Goal: Find specific page/section: Find specific page/section

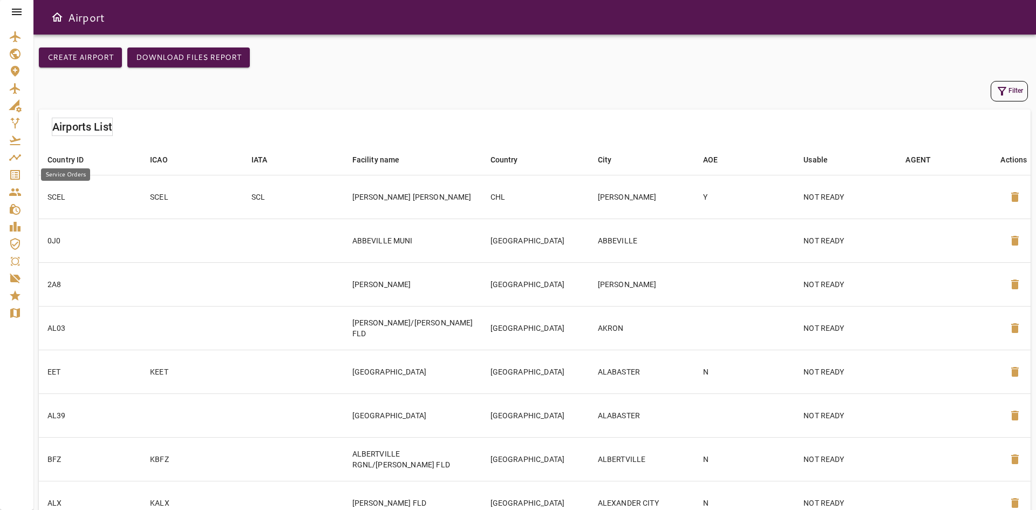
click at [19, 176] on icon "Service Orders" at bounding box center [15, 175] width 10 height 10
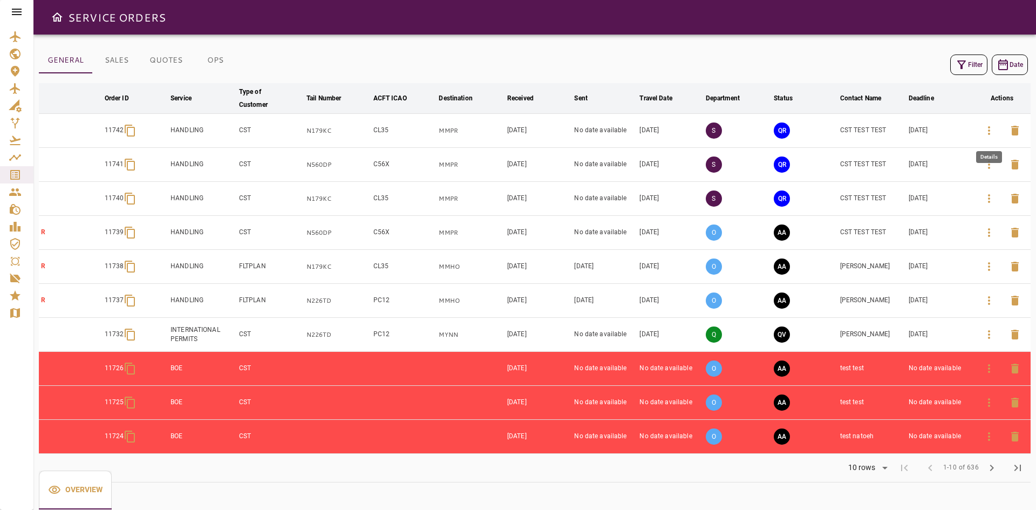
click at [988, 134] on icon "button" at bounding box center [989, 130] width 2 height 9
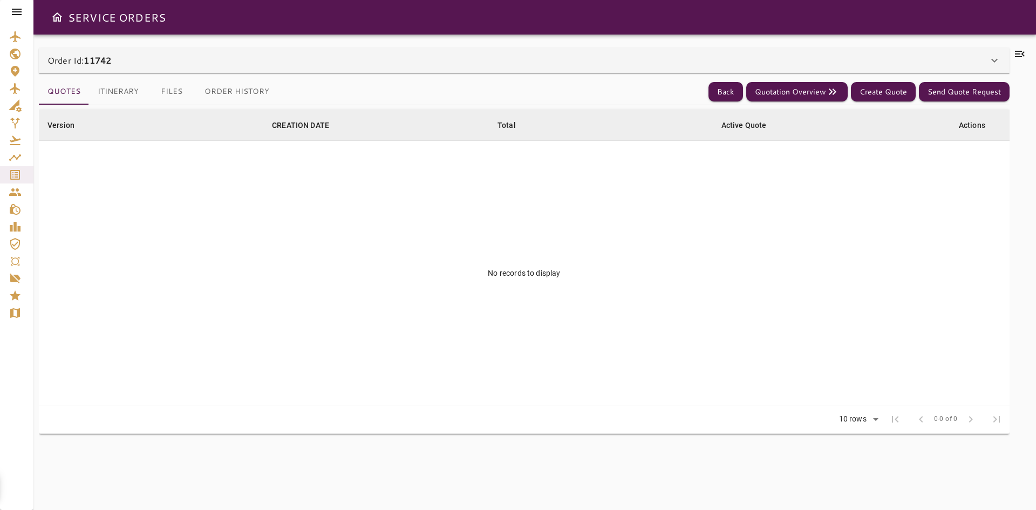
click at [237, 53] on div "Order Id: 11742" at bounding box center [524, 60] width 971 height 26
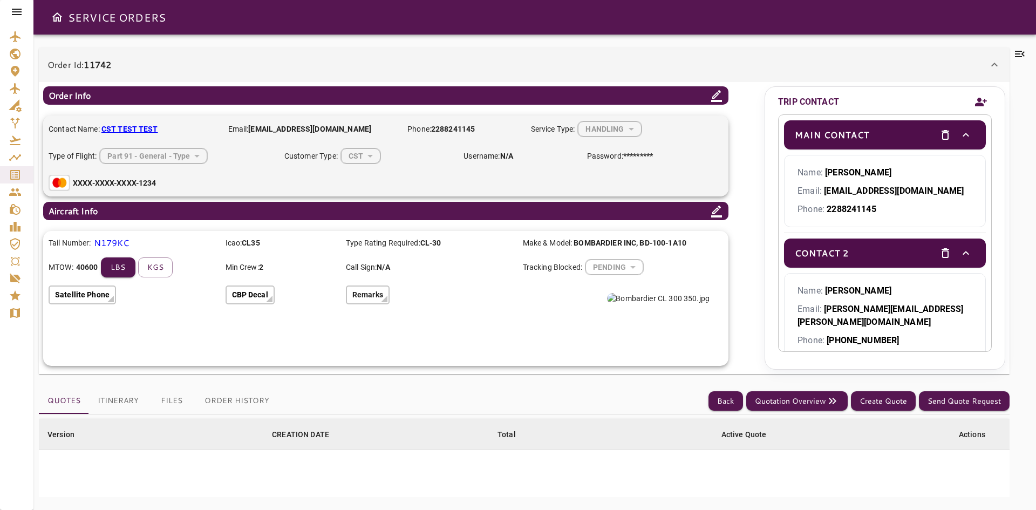
click at [360, 291] on p "Remarks" at bounding box center [367, 294] width 31 height 11
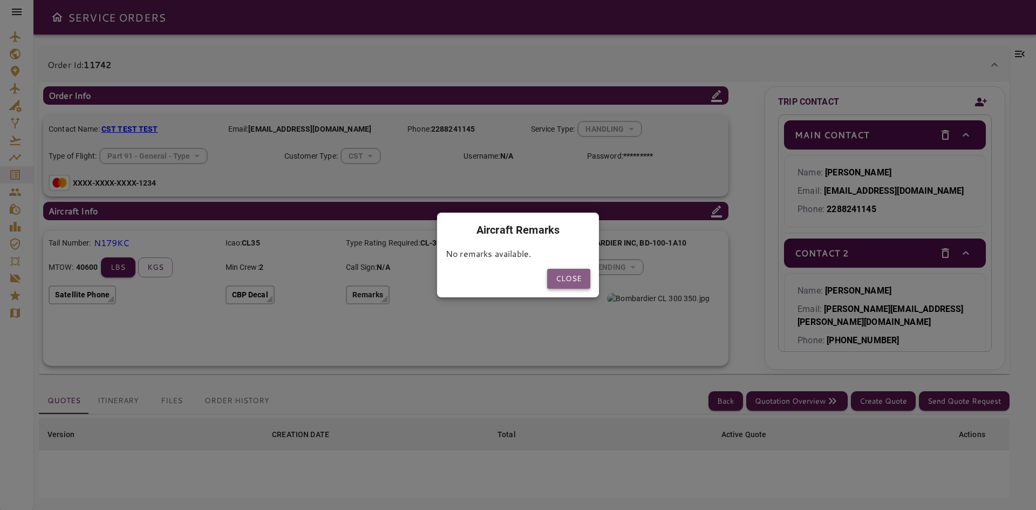
click at [564, 279] on button "Close" at bounding box center [568, 279] width 43 height 20
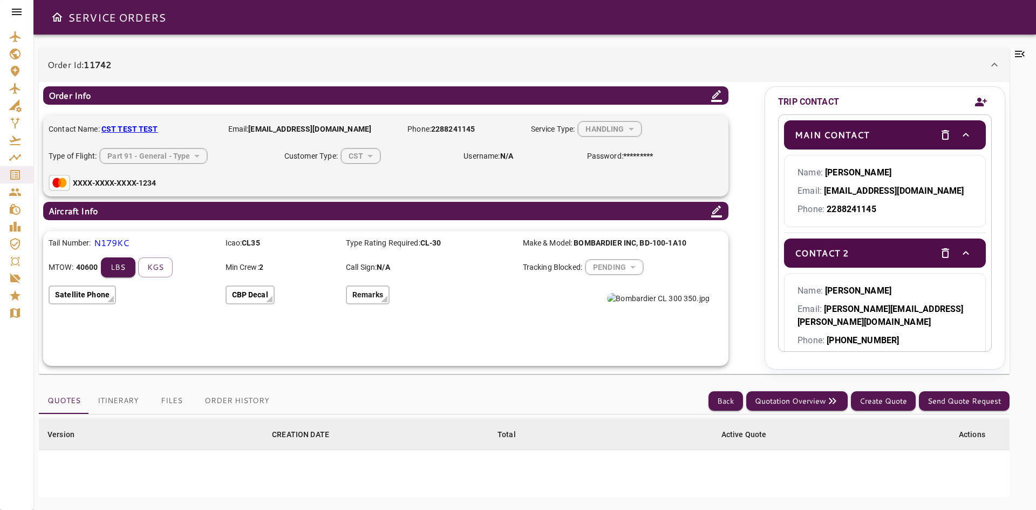
click at [367, 372] on div "Order Info Contact Name: CST TEST TEST Email: admin@cstflightservices.com Phone…" at bounding box center [524, 228] width 971 height 292
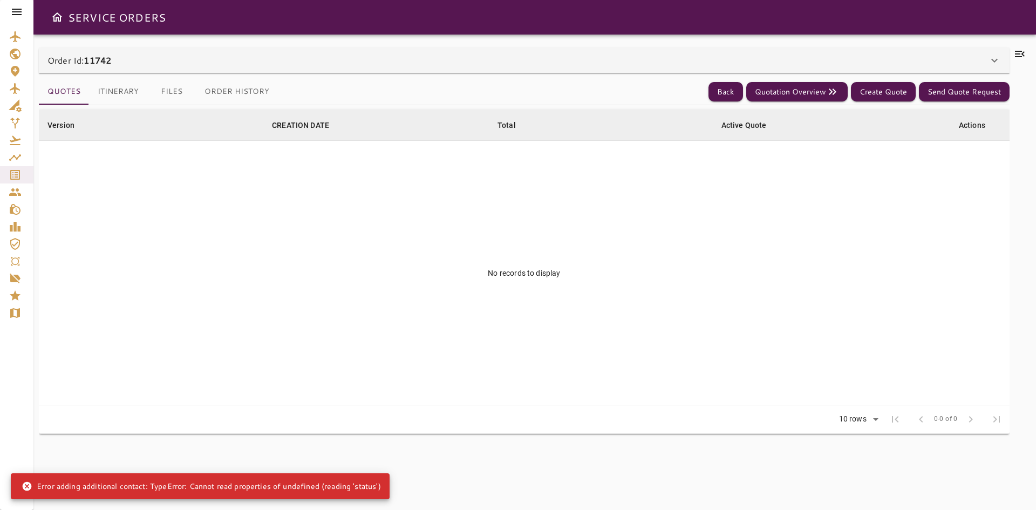
click at [170, 65] on div "Order Id: 11742" at bounding box center [517, 60] width 940 height 13
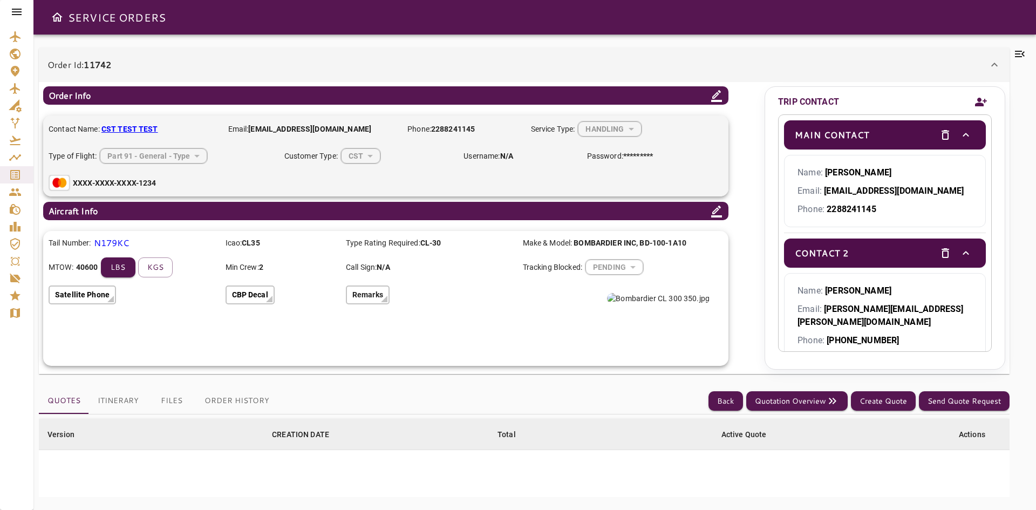
click at [141, 131] on b "CST TEST TEST" at bounding box center [129, 129] width 57 height 9
click at [18, 192] on icon "Contacts" at bounding box center [15, 192] width 13 height 13
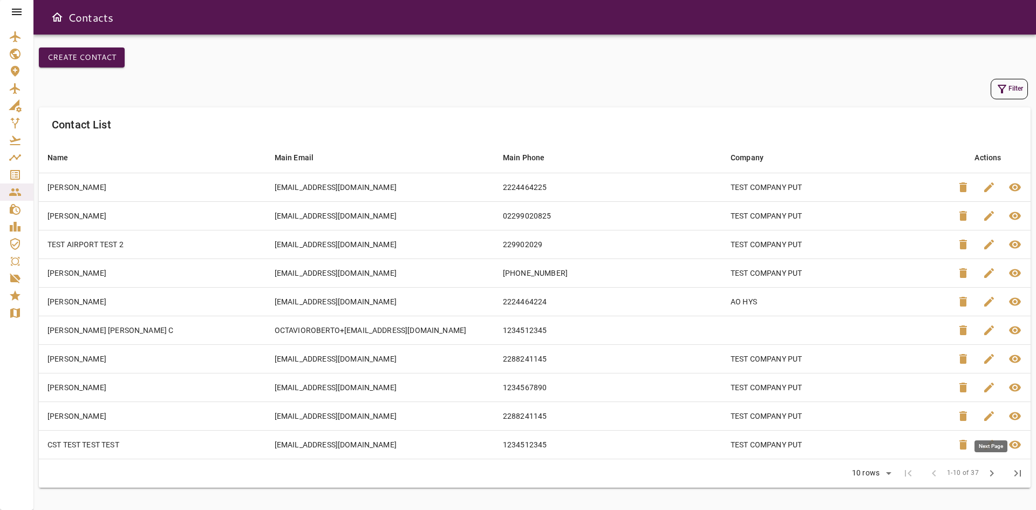
click at [998, 479] on button "chevron_right" at bounding box center [992, 473] width 26 height 26
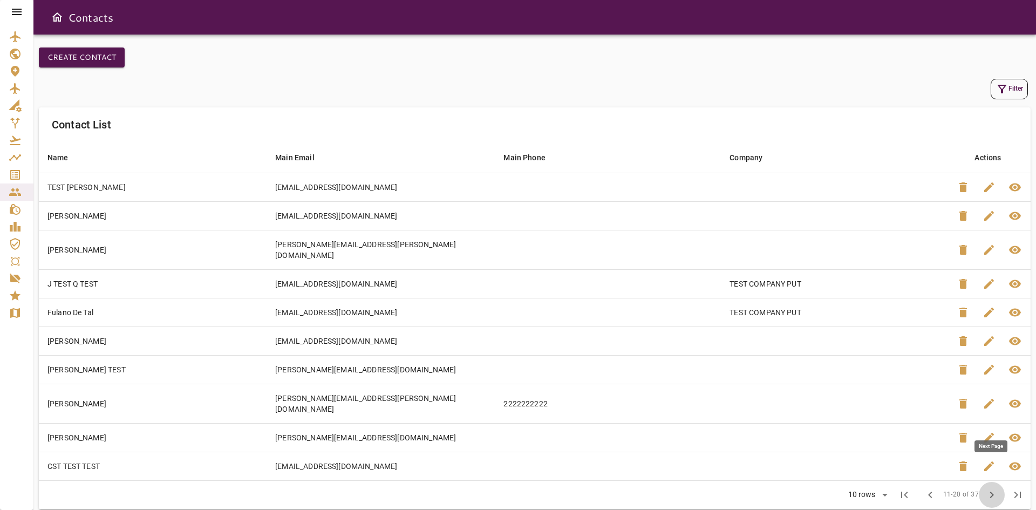
click at [998, 482] on button "chevron_right" at bounding box center [992, 495] width 26 height 26
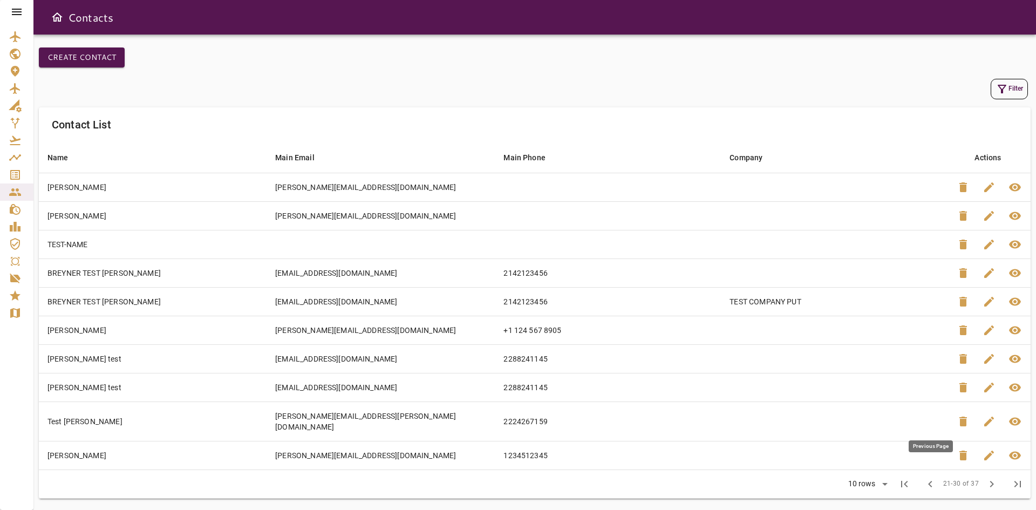
click at [926, 477] on span "chevron_left" at bounding box center [930, 483] width 13 height 13
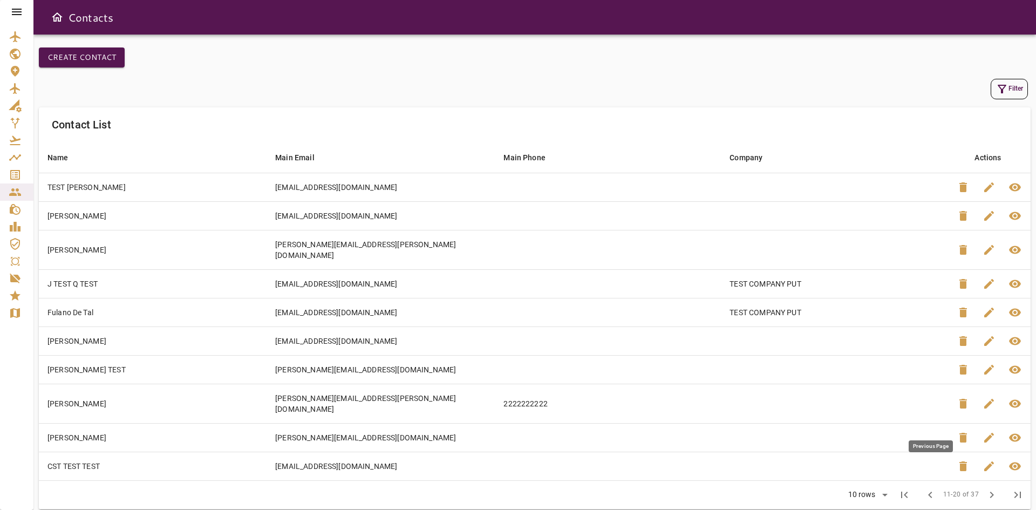
click at [926, 488] on span "chevron_left" at bounding box center [930, 494] width 13 height 13
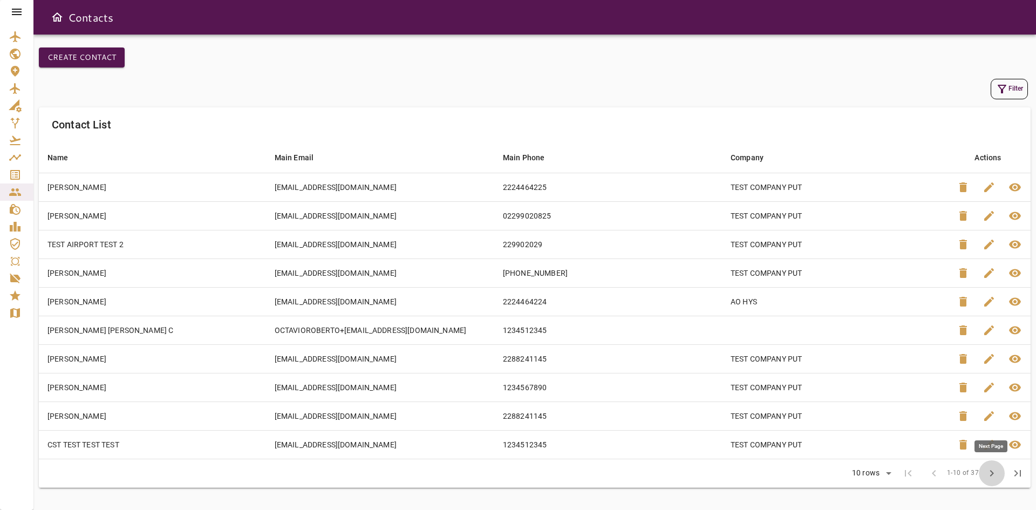
click at [998, 475] on button "chevron_right" at bounding box center [992, 473] width 26 height 26
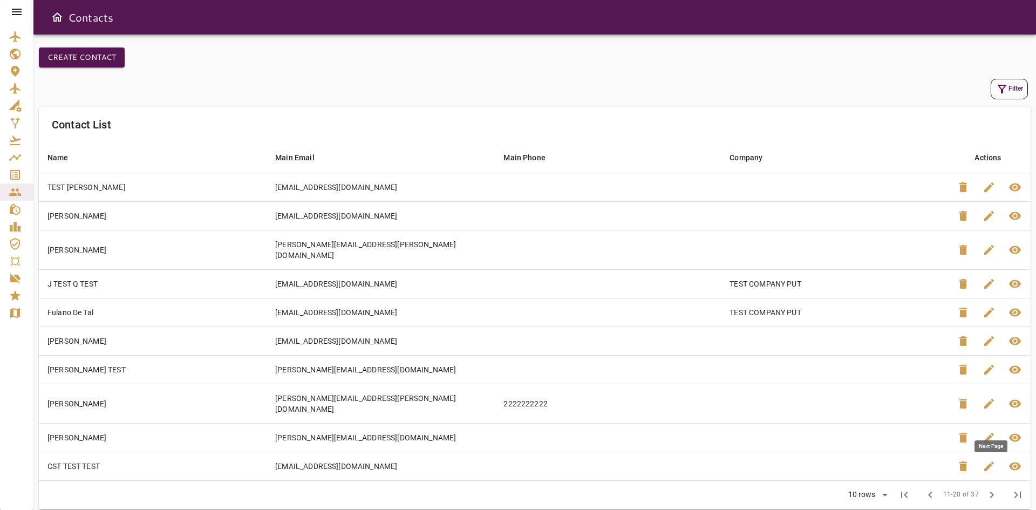
click at [998, 482] on button "chevron_right" at bounding box center [992, 495] width 26 height 26
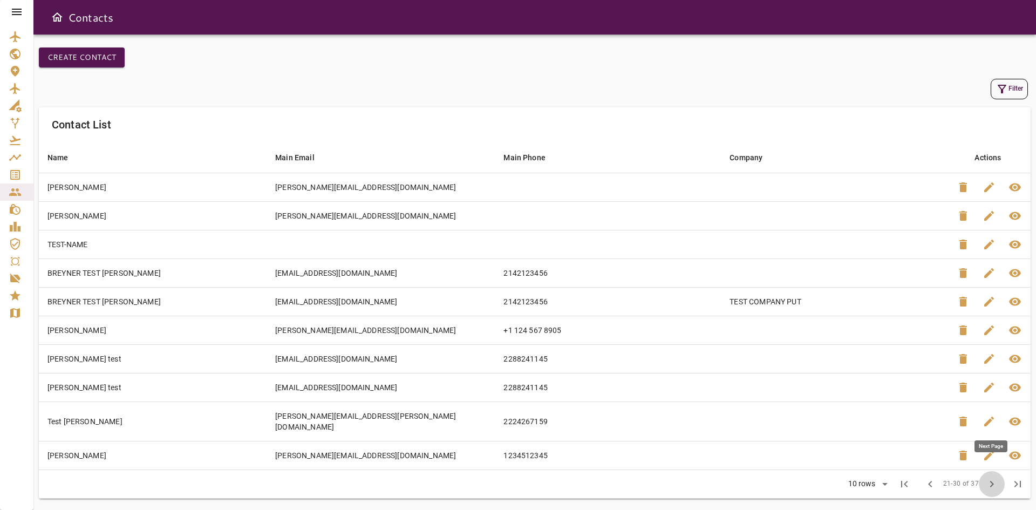
click at [995, 477] on span "chevron_right" at bounding box center [991, 483] width 13 height 13
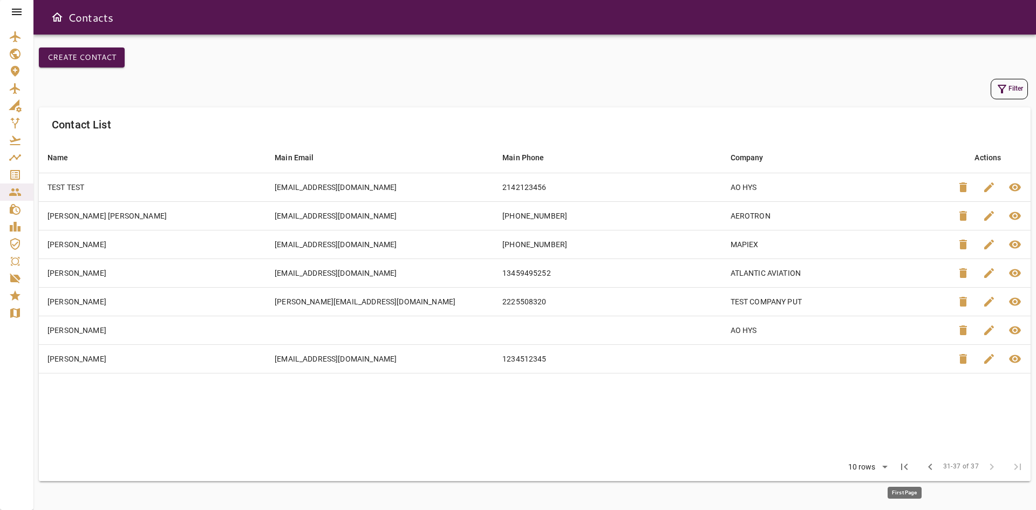
click at [907, 466] on span "first_page" at bounding box center [904, 466] width 13 height 13
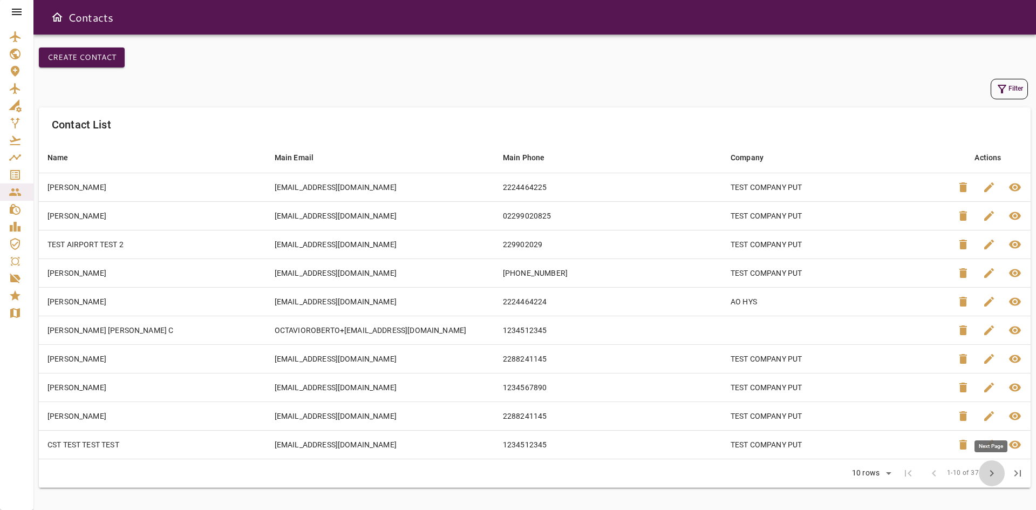
click at [987, 474] on span "chevron_right" at bounding box center [991, 473] width 13 height 13
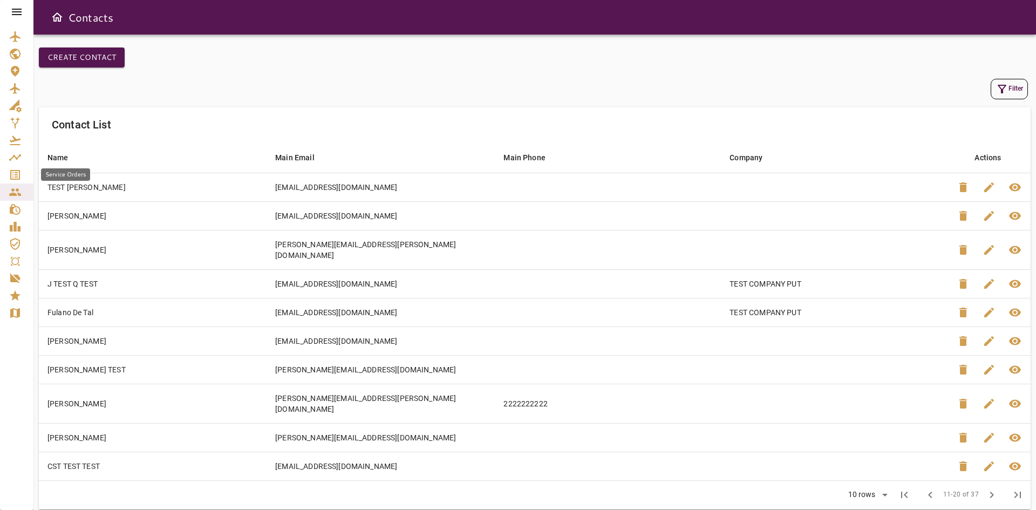
click at [11, 171] on icon "Service Orders" at bounding box center [15, 175] width 10 height 10
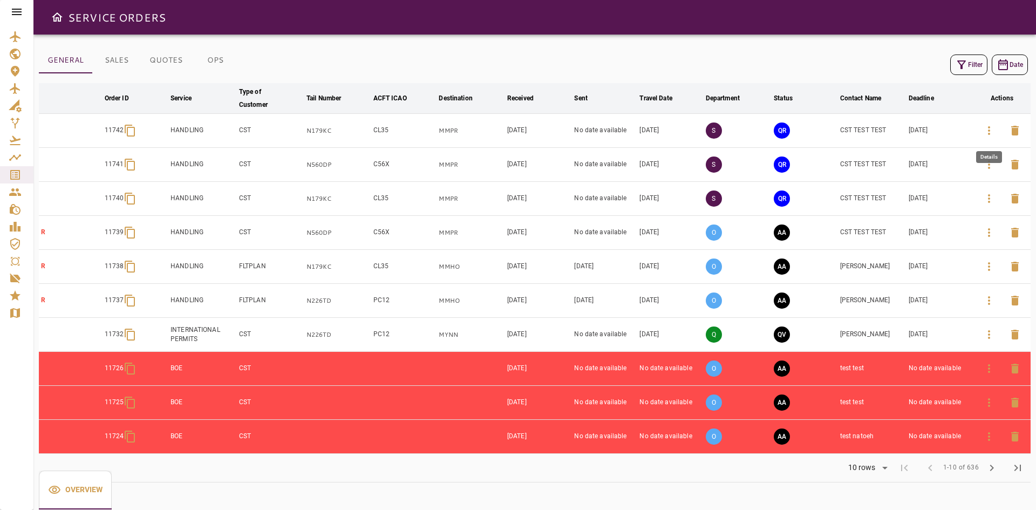
click at [981, 131] on button "button" at bounding box center [989, 131] width 26 height 26
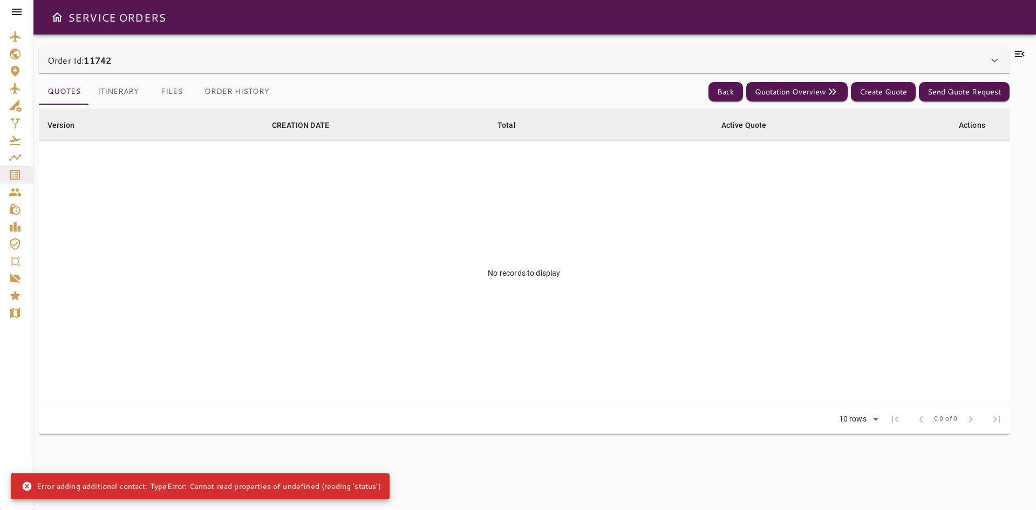
click at [174, 72] on div "Order Id: 11742" at bounding box center [524, 60] width 971 height 26
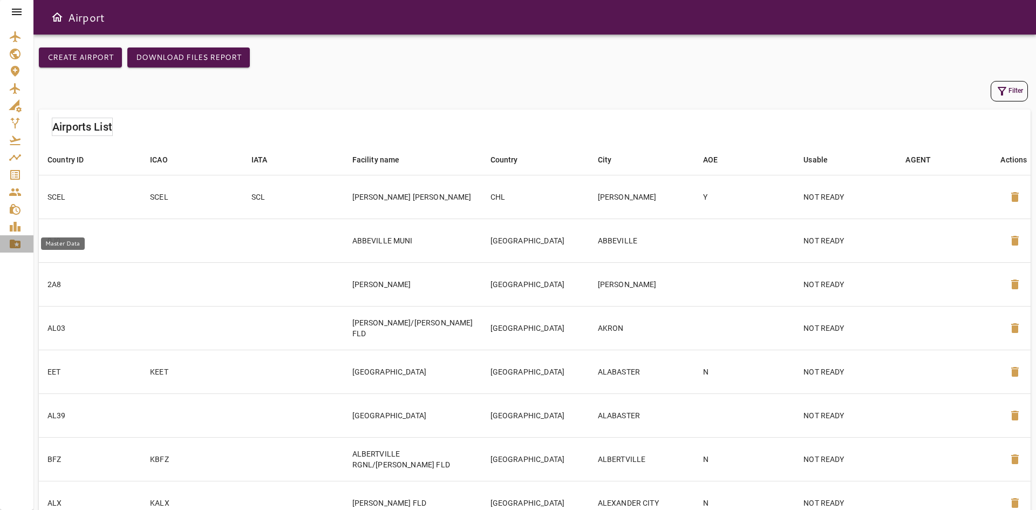
click at [19, 245] on icon "Master Data" at bounding box center [15, 244] width 11 height 9
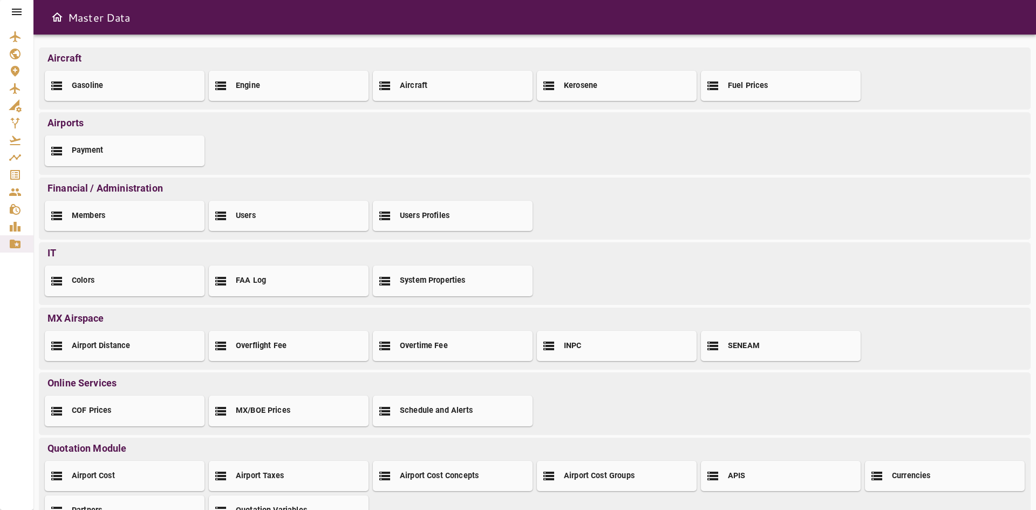
scroll to position [40, 0]
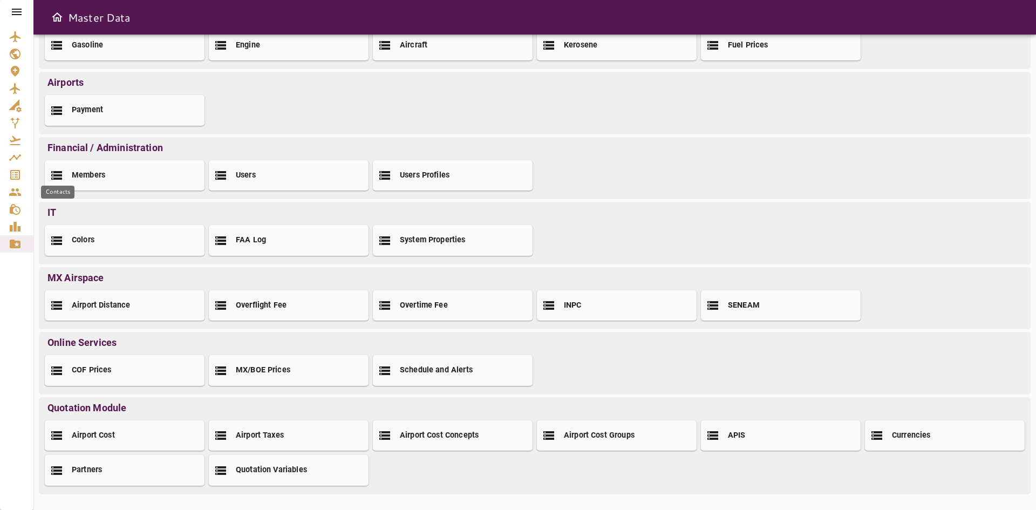
click at [11, 192] on icon "Contacts" at bounding box center [15, 192] width 13 height 13
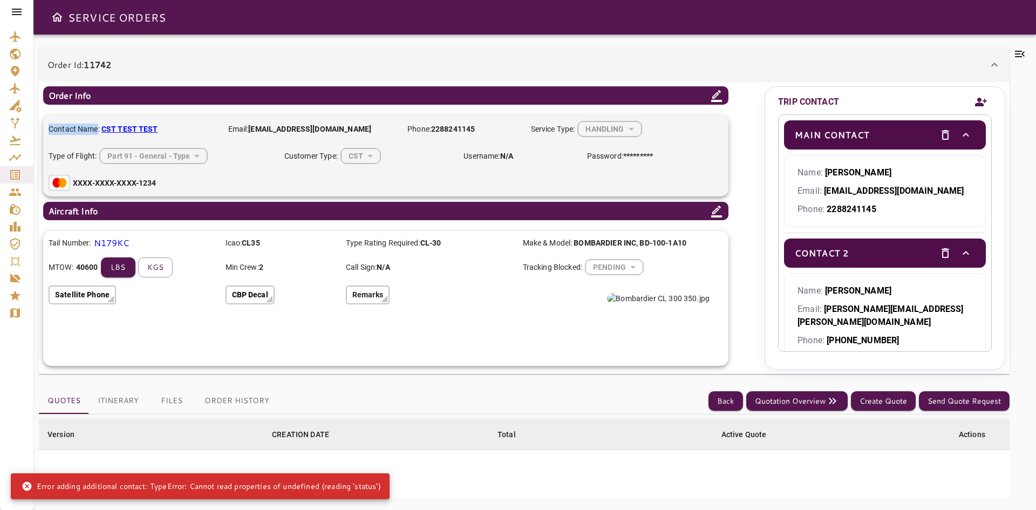
drag, startPoint x: 51, startPoint y: 128, endPoint x: 96, endPoint y: 126, distance: 45.3
click at [96, 126] on p "Contact Name: CST TEST TEST" at bounding box center [133, 129] width 169 height 11
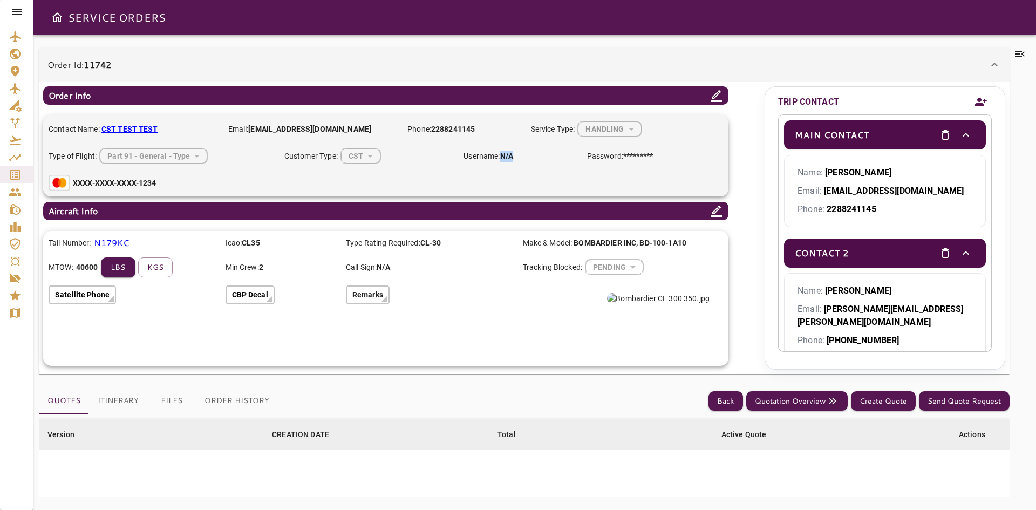
drag, startPoint x: 517, startPoint y: 157, endPoint x: 502, endPoint y: 158, distance: 15.7
click at [502, 158] on p "Username: N/A" at bounding box center [519, 156] width 112 height 11
click at [490, 152] on p "Username: N/A" at bounding box center [519, 156] width 112 height 11
drag, startPoint x: 516, startPoint y: 157, endPoint x: 503, endPoint y: 156, distance: 13.5
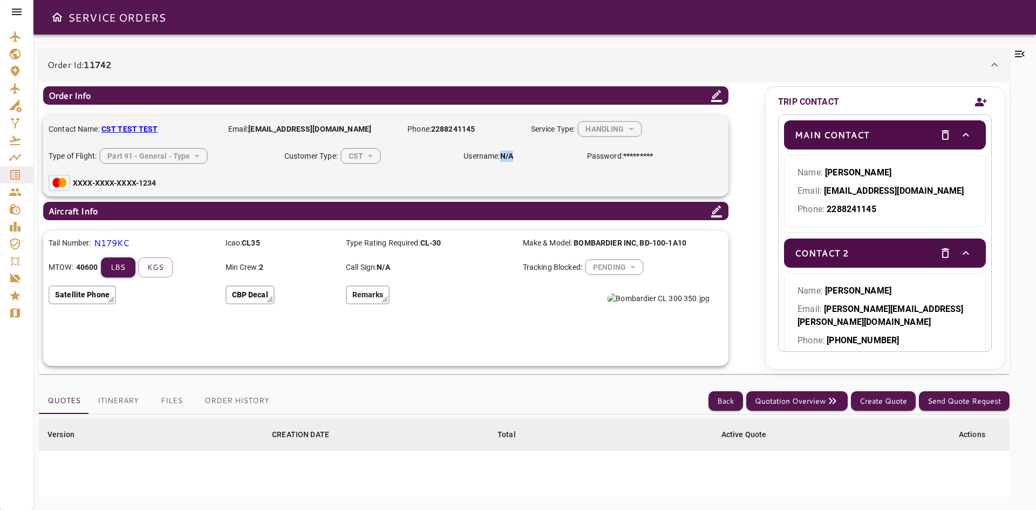
click at [503, 156] on p "Username: N/A" at bounding box center [519, 156] width 112 height 11
click at [520, 159] on p "Username: N/A" at bounding box center [519, 156] width 112 height 11
drag, startPoint x: 516, startPoint y: 157, endPoint x: 502, endPoint y: 155, distance: 13.6
click at [502, 155] on p "Username: N/A" at bounding box center [519, 156] width 112 height 11
click at [531, 154] on p "Username: N/A" at bounding box center [519, 156] width 112 height 11
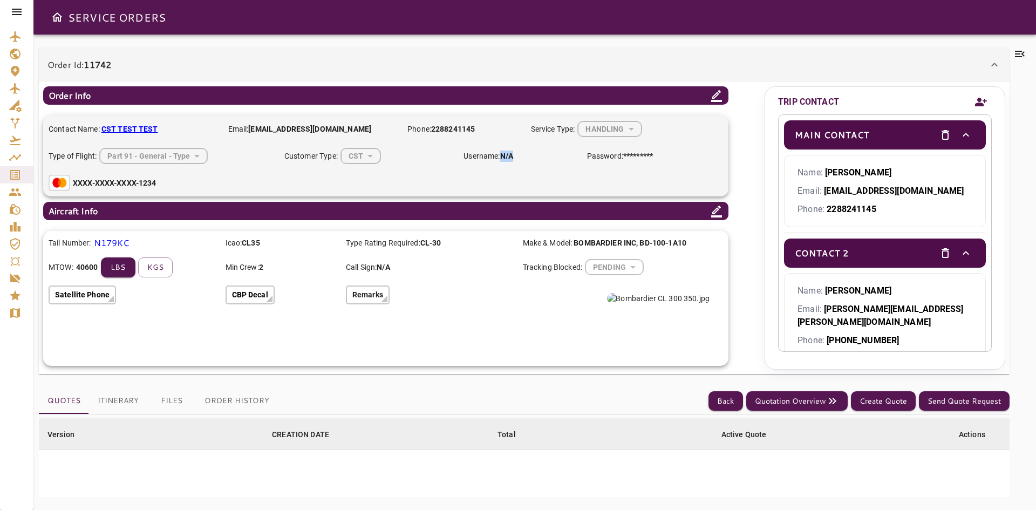
click at [520, 153] on p "Username: N/A" at bounding box center [519, 156] width 112 height 11
click at [517, 154] on p "Username: N/A" at bounding box center [519, 156] width 112 height 11
click at [510, 155] on b "N/A" at bounding box center [506, 156] width 13 height 9
drag, startPoint x: 503, startPoint y: 154, endPoint x: 516, endPoint y: 155, distance: 12.5
click at [516, 155] on p "Username: N/A" at bounding box center [519, 156] width 112 height 11
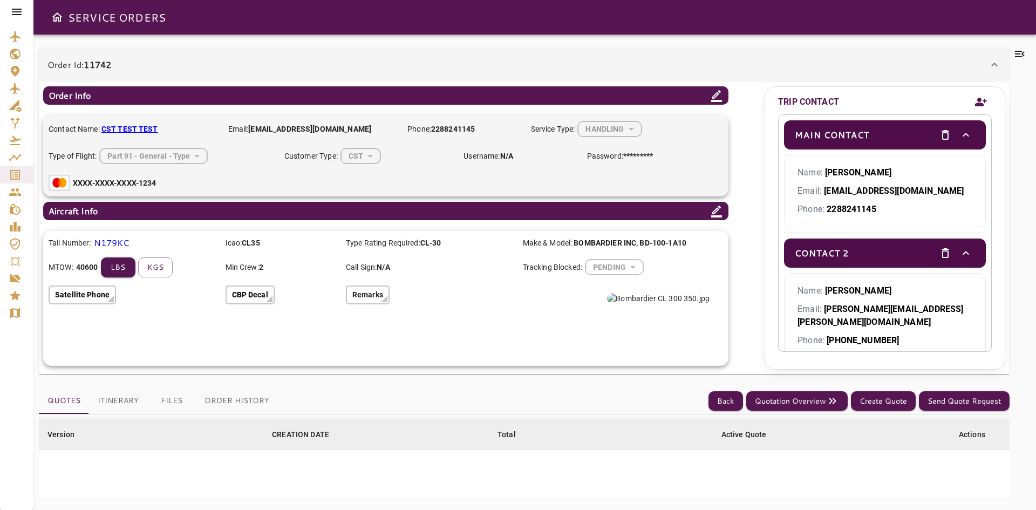
click at [629, 164] on div "Contact Name: CST TEST TEST Email: admin@cstflightservices.com Phone: 228824114…" at bounding box center [385, 155] width 685 height 81
click at [131, 128] on b "CST TEST TEST" at bounding box center [129, 129] width 57 height 9
click at [86, 132] on p "Contact Name: CST TEST TEST" at bounding box center [133, 129] width 169 height 11
drag, startPoint x: 516, startPoint y: 157, endPoint x: 504, endPoint y: 156, distance: 11.9
click at [504, 156] on p "Username: N/A" at bounding box center [519, 156] width 112 height 11
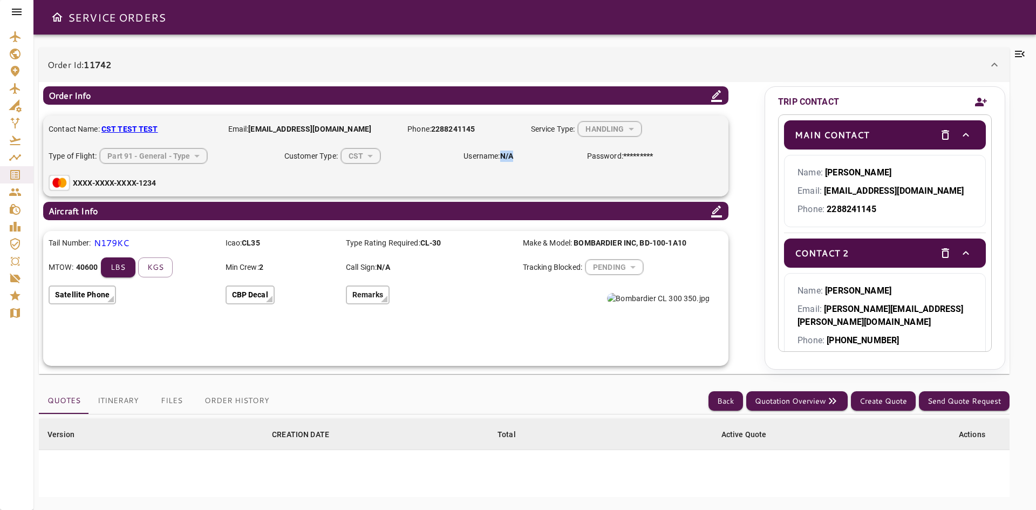
click at [530, 157] on p "Username: N/A" at bounding box center [519, 156] width 112 height 11
drag, startPoint x: 518, startPoint y: 154, endPoint x: 504, endPoint y: 158, distance: 14.7
click at [504, 158] on p "Username: N/A" at bounding box center [519, 156] width 112 height 11
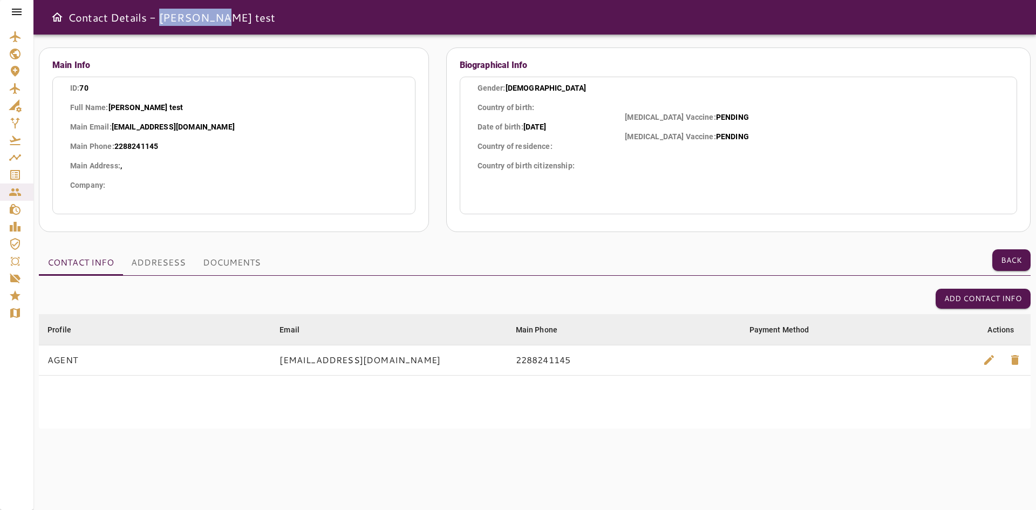
drag, startPoint x: 158, startPoint y: 21, endPoint x: 210, endPoint y: 26, distance: 52.1
click at [210, 26] on div "Contact Details - [PERSON_NAME] test" at bounding box center [534, 17] width 1002 height 35
click at [183, 16] on h6 "Contact Details - maria test" at bounding box center [171, 17] width 207 height 17
